Goal: Find specific page/section: Find specific page/section

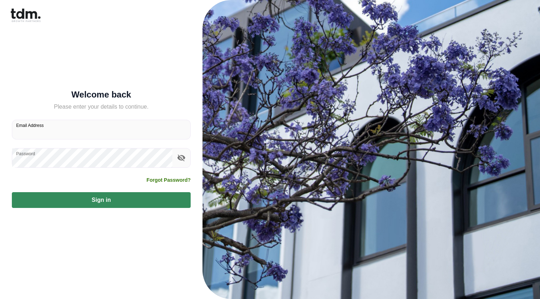
click at [62, 131] on input "Email Address" at bounding box center [101, 129] width 178 height 19
type input "**********"
click at [86, 200] on button "Sign in" at bounding box center [101, 200] width 179 height 16
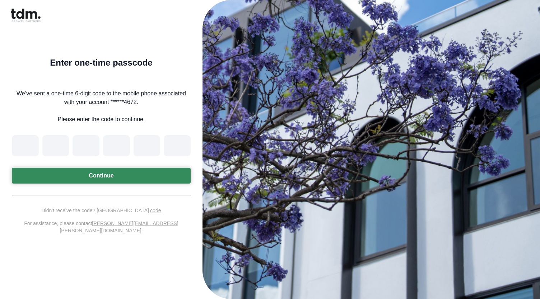
type input "*"
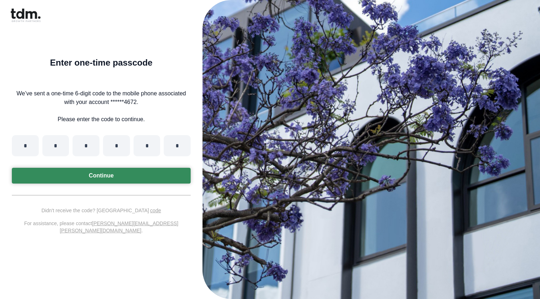
type input "*"
click at [68, 178] on button "Continue" at bounding box center [101, 176] width 179 height 16
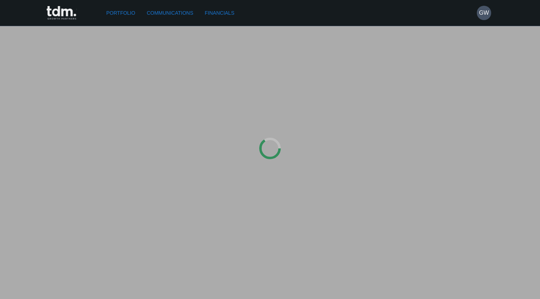
type input "**********"
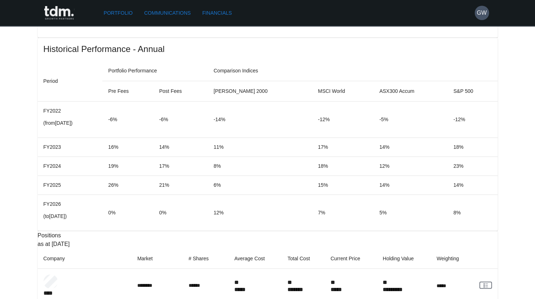
scroll to position [578, 0]
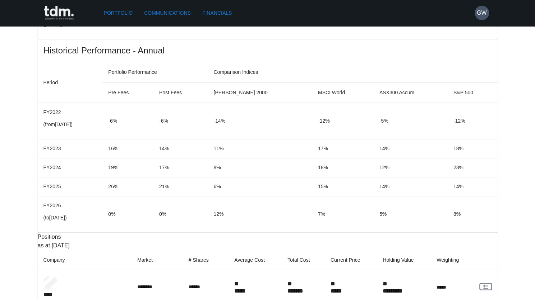
click at [172, 15] on link "Communications" at bounding box center [167, 12] width 52 height 13
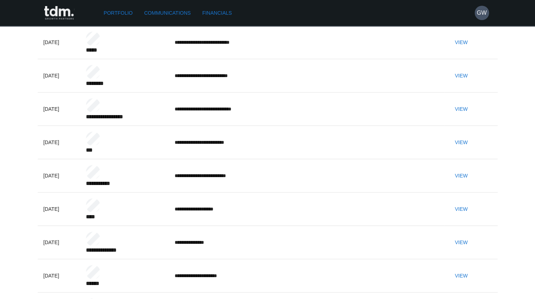
scroll to position [67, 0]
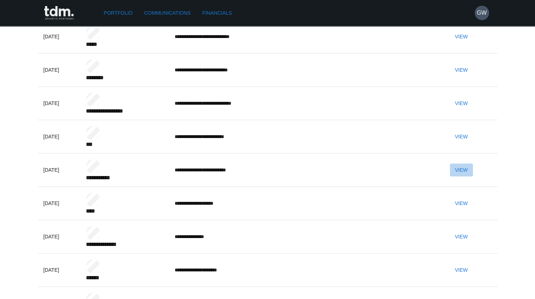
click at [472, 177] on button "View" at bounding box center [460, 170] width 23 height 13
click at [111, 11] on link "Portfolio" at bounding box center [118, 12] width 35 height 13
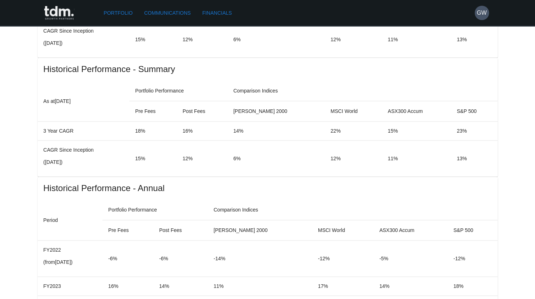
scroll to position [440, 0]
